Goal: Complete application form

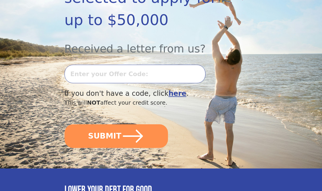
scroll to position [146, 0]
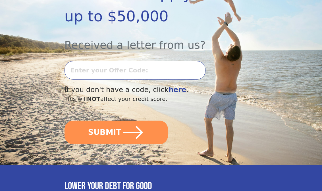
click at [169, 86] on b "here" at bounding box center [178, 90] width 18 height 8
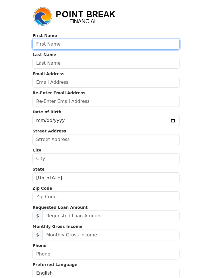
click at [133, 42] on input "text" at bounding box center [105, 44] width 147 height 11
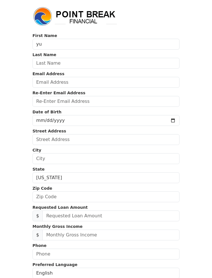
click at [145, 66] on input "text" at bounding box center [105, 63] width 147 height 11
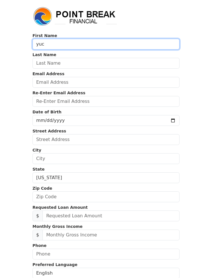
type input "yu"
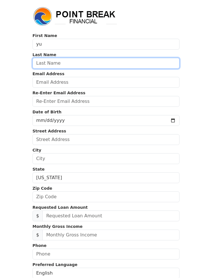
click at [129, 63] on input "text" at bounding box center [105, 63] width 147 height 11
type input "chen"
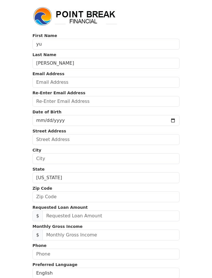
click at [199, 153] on body "First Name yu Last Name chen Email Address Re-Enter Email Address Date of Birth…" at bounding box center [106, 139] width 212 height 278
click at [11, 100] on body "First Name yu Last Name chen Email Address Re-Enter Email Address Date of Birth…" at bounding box center [106, 139] width 212 height 278
